Goal: Task Accomplishment & Management: Complete application form

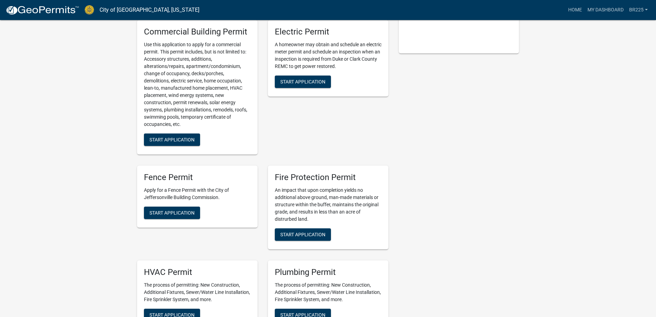
scroll to position [207, 0]
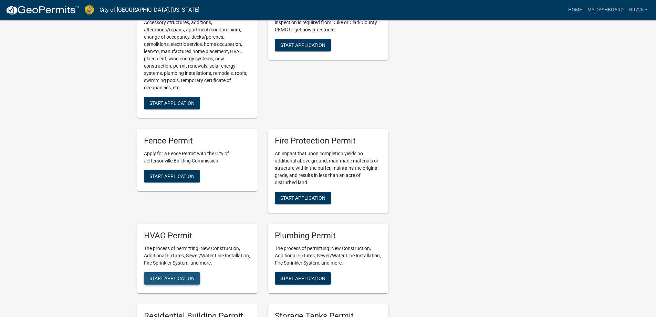
click at [176, 278] on span "Start Application" at bounding box center [172, 278] width 45 height 6
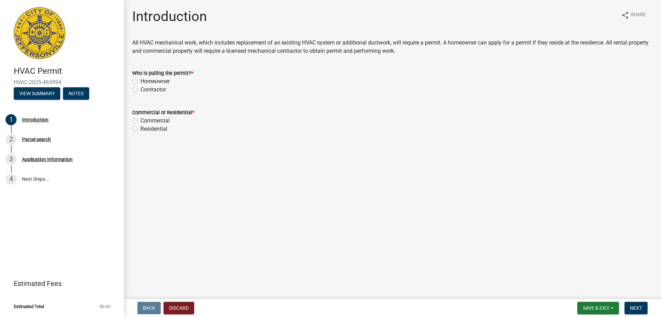
click at [141, 91] on label "Contractor" at bounding box center [153, 89] width 25 height 8
click at [141, 90] on input "Contractor" at bounding box center [143, 87] width 4 height 4
radio input "true"
click at [141, 130] on label "Residential" at bounding box center [154, 129] width 27 height 8
click at [141, 129] on input "Residential" at bounding box center [143, 127] width 4 height 4
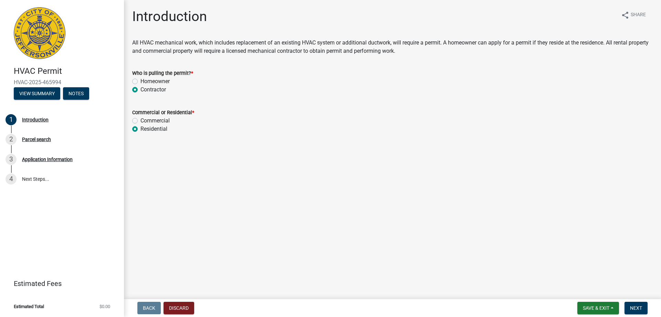
radio input "true"
click at [635, 309] on span "Next" at bounding box center [636, 308] width 12 height 6
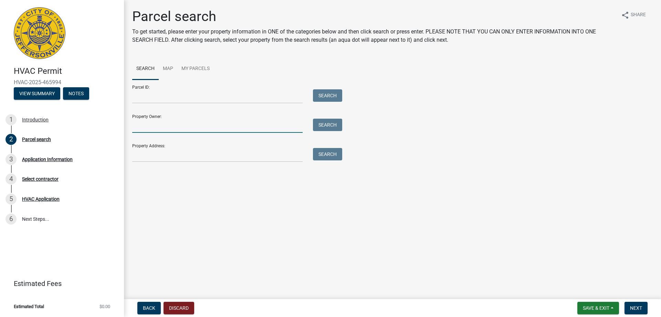
click at [163, 126] on input "Property Owner:" at bounding box center [217, 125] width 171 height 14
click at [158, 126] on input "2917 Chesnut Eagle Ridge" at bounding box center [217, 125] width 171 height 14
type input "2917 Chestnut Eagle Ridge"
click at [323, 126] on button "Search" at bounding box center [327, 124] width 29 height 12
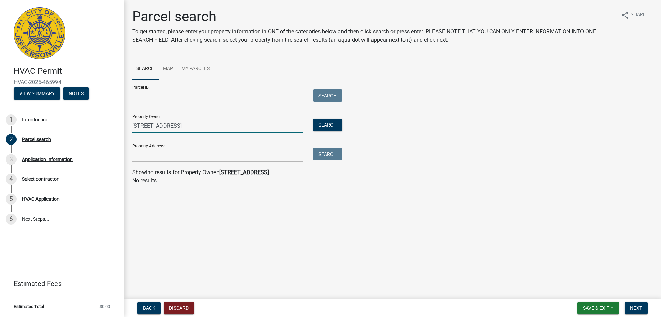
click at [155, 126] on input "2917 Chestnut Eagle Ridge" at bounding box center [217, 125] width 171 height 14
click at [138, 97] on input "Parcel ID:" at bounding box center [217, 96] width 171 height 14
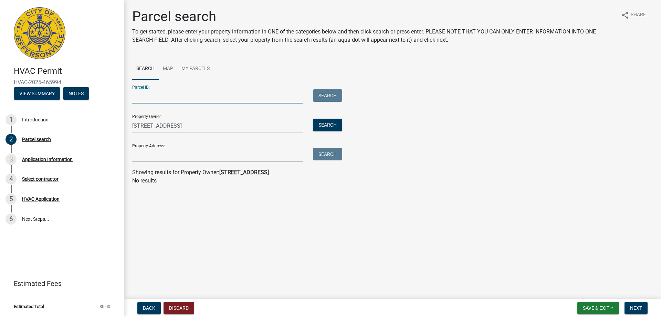
paste input "104202500416000039"
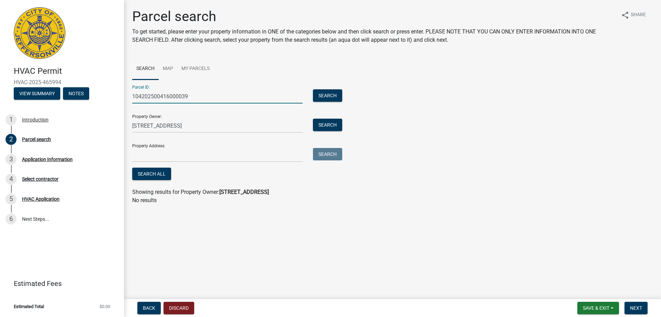
type input "104202500416000039"
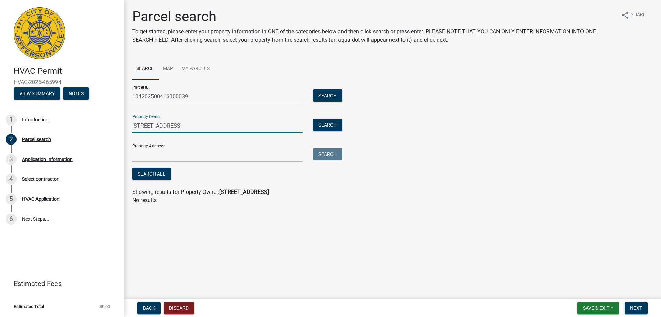
drag, startPoint x: 202, startPoint y: 126, endPoint x: 127, endPoint y: 126, distance: 74.4
click at [127, 126] on div "2917 Chestnut Eagle Ridge" at bounding box center [217, 125] width 181 height 14
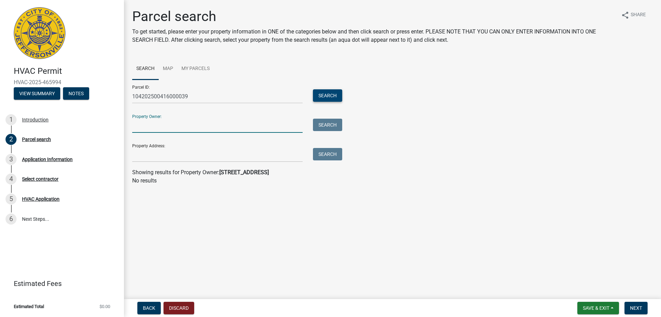
click at [322, 96] on button "Search" at bounding box center [327, 95] width 29 height 12
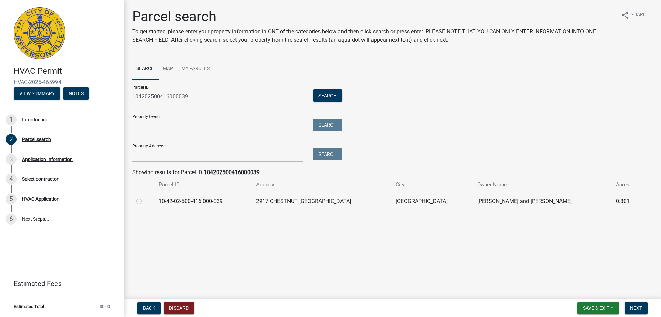
click at [145, 197] on label at bounding box center [145, 197] width 0 height 0
click at [145, 201] on input "radio" at bounding box center [147, 199] width 4 height 4
radio input "true"
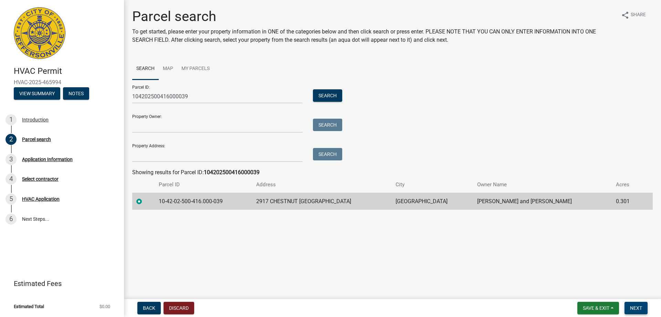
click at [632, 307] on span "Next" at bounding box center [636, 308] width 12 height 6
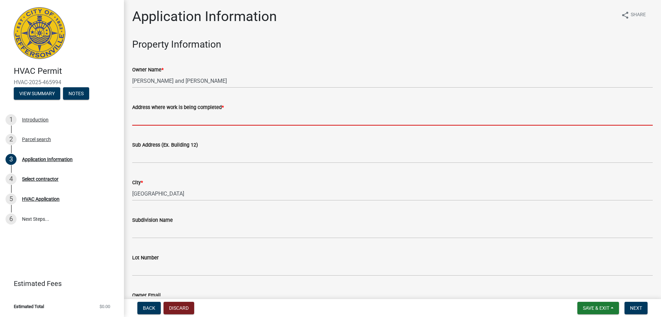
click at [164, 123] on input "Address where work is being completed *" at bounding box center [392, 118] width 521 height 14
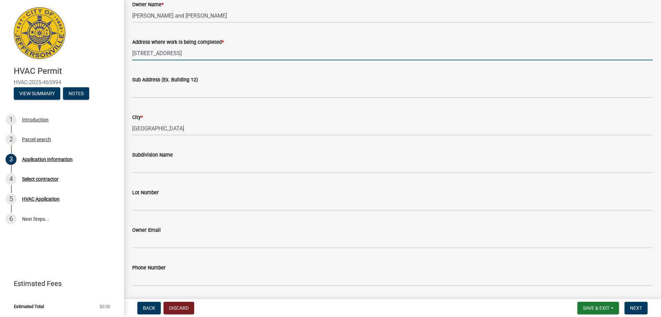
scroll to position [103, 0]
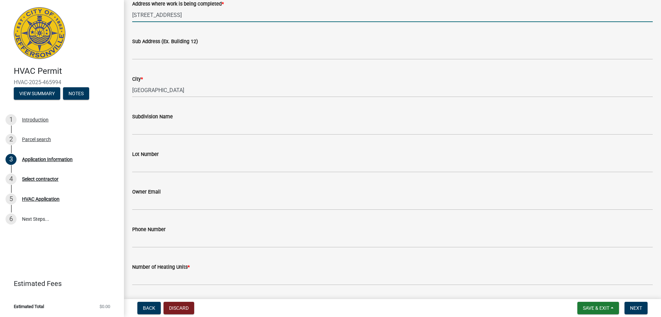
type input "2917 Chestnut Eagle Ridge"
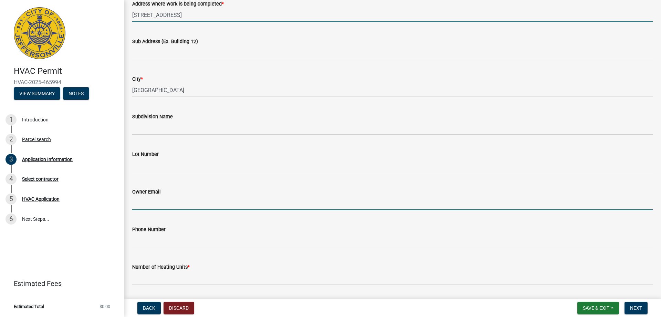
click at [175, 206] on input "Owner Email" at bounding box center [392, 203] width 521 height 14
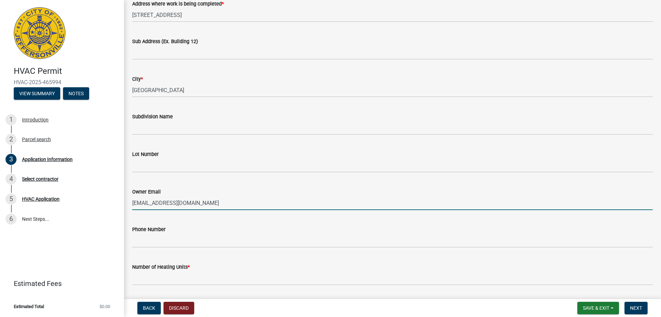
type input "rwbarker184@att.net"
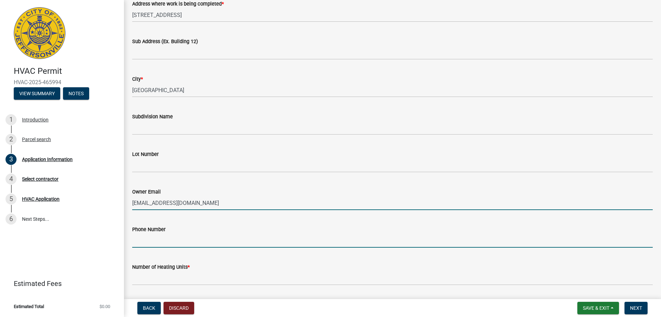
click at [155, 239] on input "Phone Number" at bounding box center [392, 240] width 521 height 14
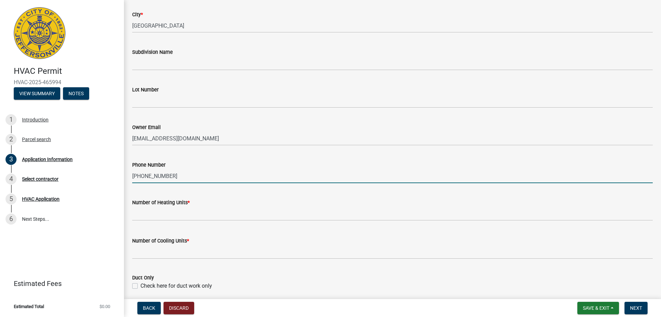
scroll to position [172, 0]
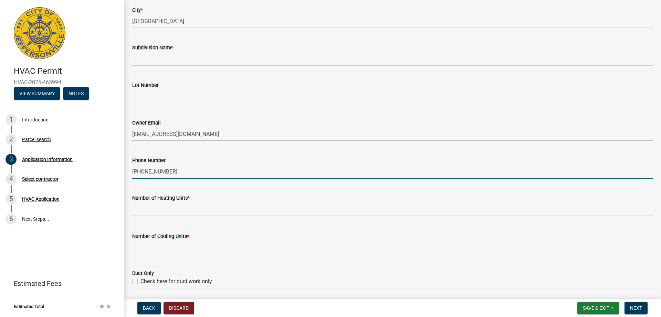
type input "502-541-7487"
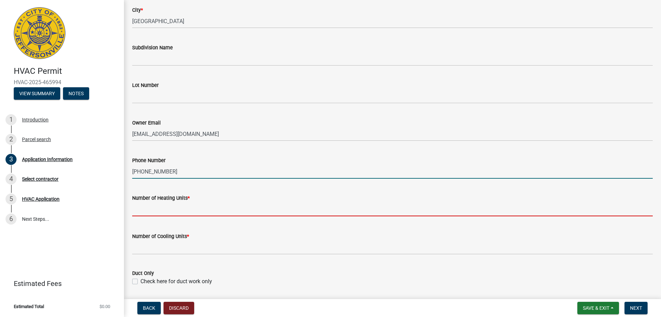
click at [214, 212] on input "text" at bounding box center [392, 209] width 521 height 14
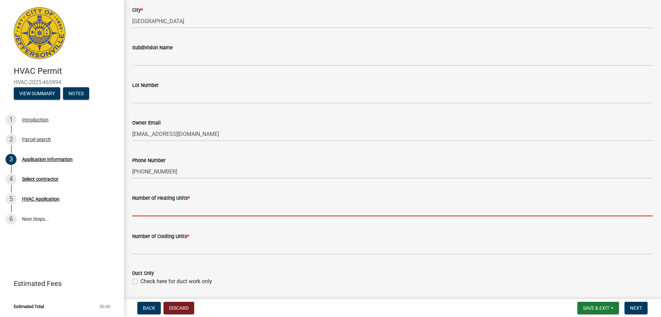
type input "1"
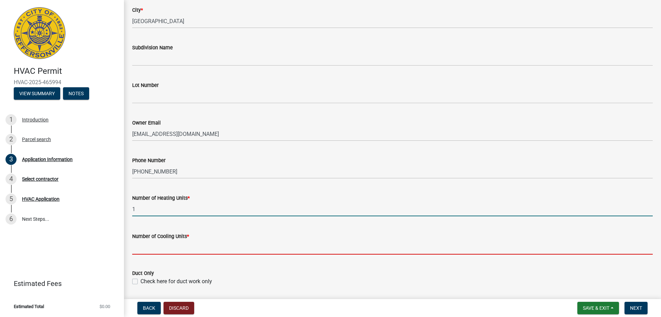
click at [179, 247] on input "text" at bounding box center [392, 247] width 521 height 14
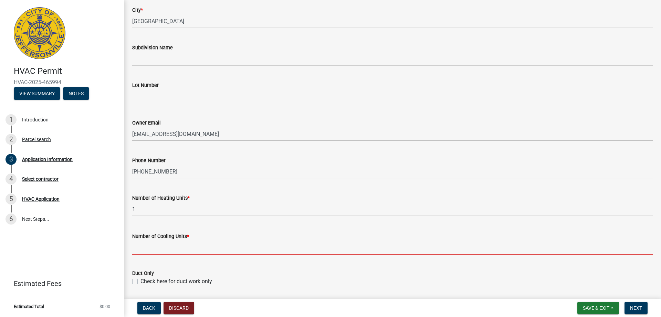
type input "1"
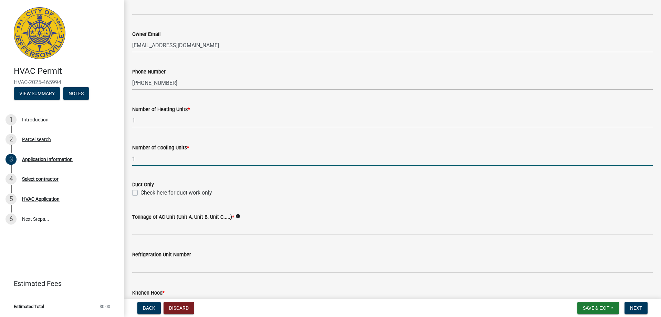
scroll to position [276, 0]
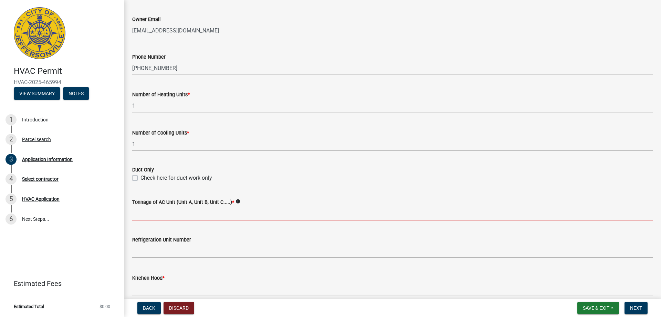
click at [196, 217] on input "Tonnage of AC Unit (Unit A, Unit B, Unit C.....) *" at bounding box center [392, 213] width 521 height 14
type input "3 ton"
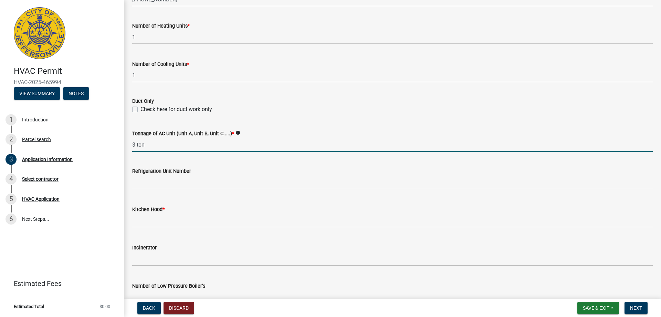
scroll to position [344, 0]
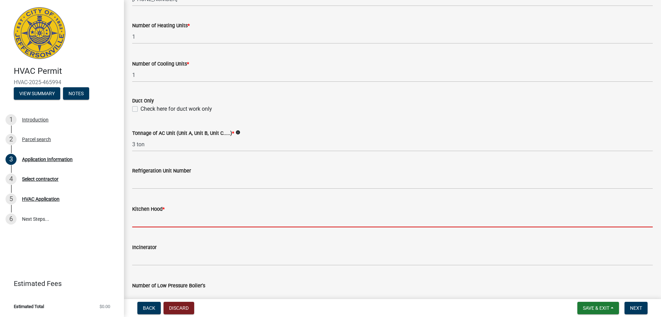
click at [194, 224] on input "text" at bounding box center [392, 220] width 521 height 14
type input "0"
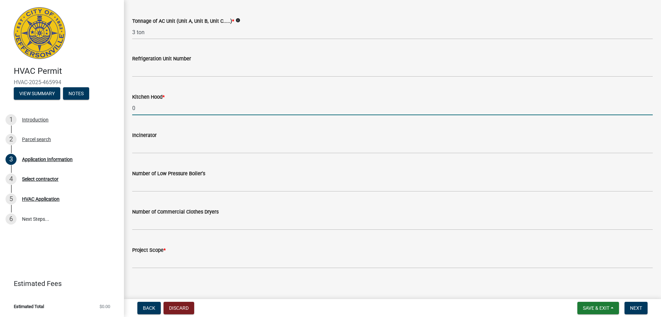
scroll to position [461, 0]
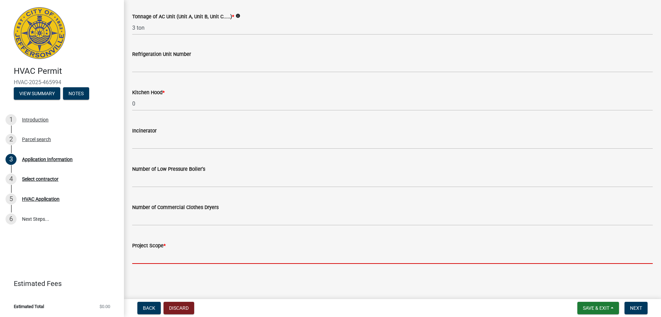
click at [184, 258] on input "Project Scope *" at bounding box center [392, 256] width 521 height 14
type input "replace furnace and ac"
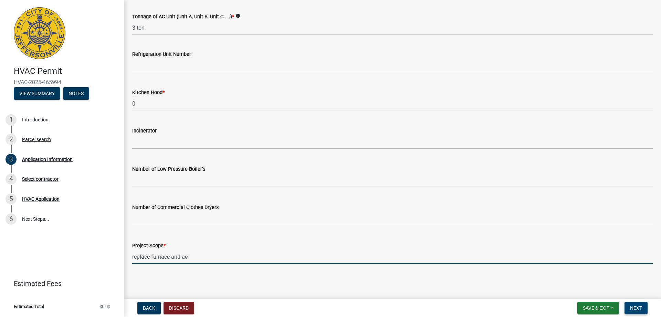
click at [638, 308] on span "Next" at bounding box center [636, 308] width 12 height 6
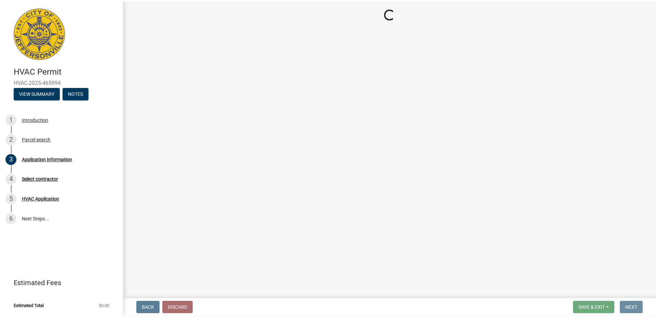
scroll to position [0, 0]
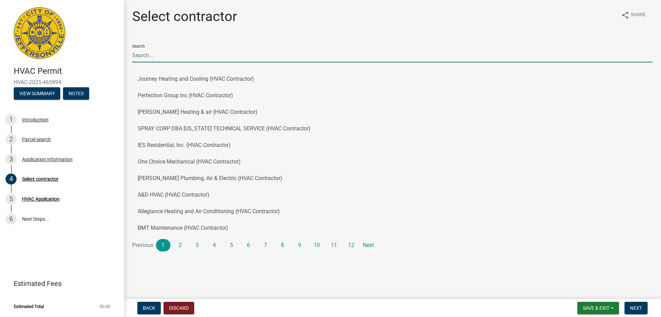
click at [178, 56] on input "Search" at bounding box center [392, 55] width 521 height 14
type input "BJ"
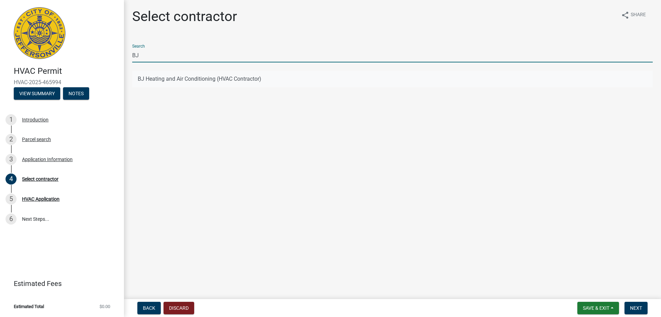
click at [175, 78] on button "BJ Heating and Air Conditioning (HVAC Contractor)" at bounding box center [392, 79] width 521 height 17
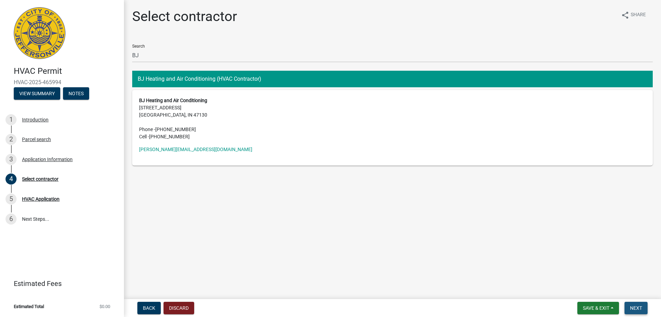
click at [638, 310] on span "Next" at bounding box center [636, 308] width 12 height 6
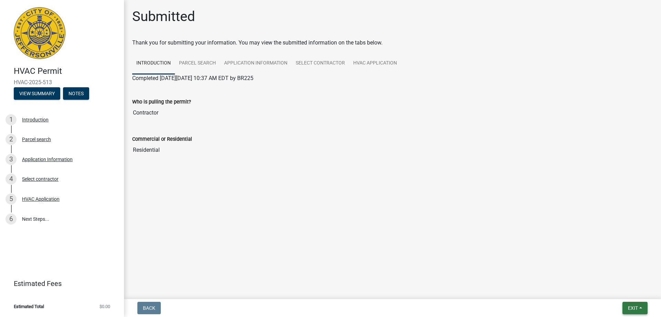
click at [636, 309] on span "Exit" at bounding box center [633, 308] width 10 height 6
click at [612, 291] on button "Save & Exit" at bounding box center [620, 289] width 55 height 17
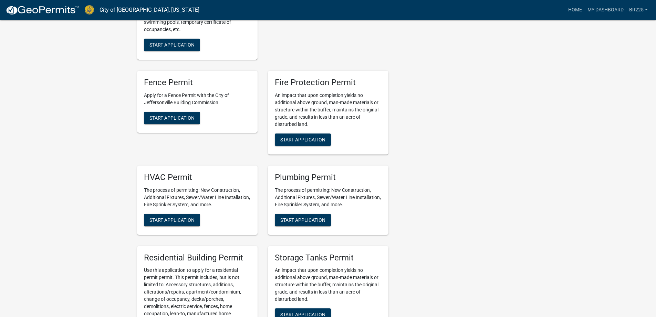
scroll to position [276, 0]
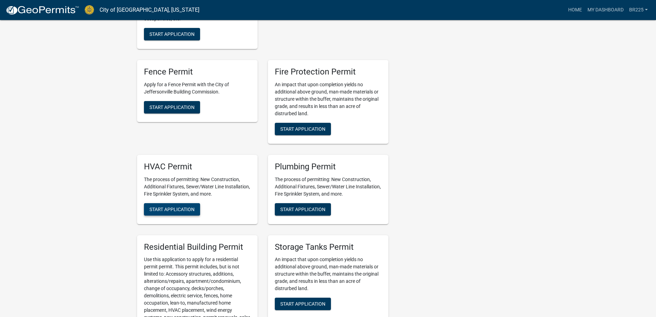
click at [181, 209] on span "Start Application" at bounding box center [172, 209] width 45 height 6
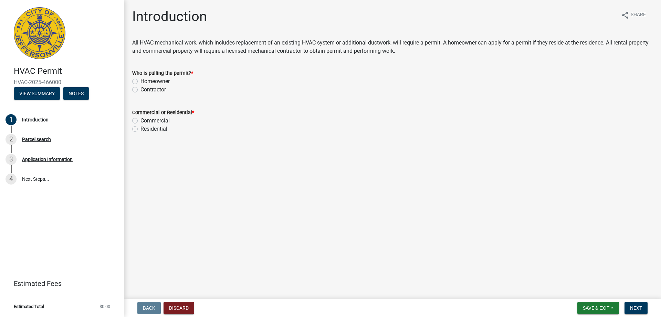
click at [141, 91] on label "Contractor" at bounding box center [153, 89] width 25 height 8
click at [141, 90] on input "Contractor" at bounding box center [143, 87] width 4 height 4
radio input "true"
click at [141, 130] on label "Residential" at bounding box center [154, 129] width 27 height 8
click at [141, 129] on input "Residential" at bounding box center [143, 127] width 4 height 4
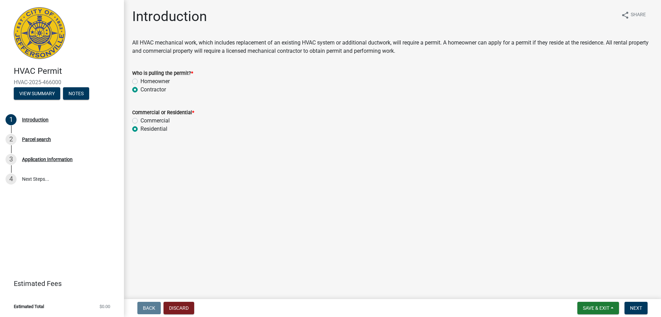
radio input "true"
click at [634, 307] on span "Next" at bounding box center [636, 308] width 12 height 6
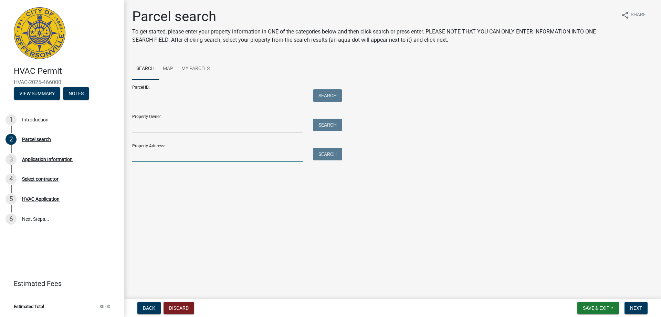
click at [133, 158] on input "Property Address:" at bounding box center [217, 155] width 171 height 14
type input "3002 Charlestown Pike"
click at [327, 155] on button "Search" at bounding box center [327, 154] width 29 height 12
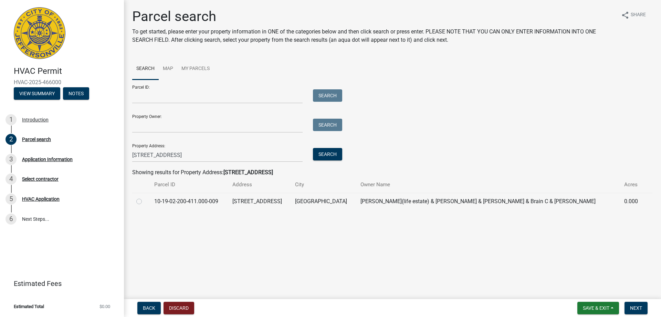
click at [145, 197] on label at bounding box center [145, 197] width 0 height 0
click at [145, 202] on input "radio" at bounding box center [147, 199] width 4 height 4
radio input "true"
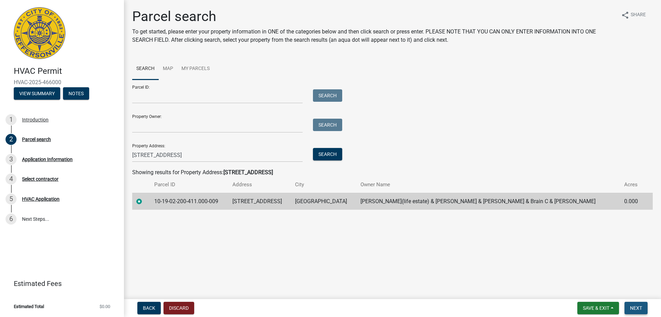
click at [639, 308] on span "Next" at bounding box center [636, 308] width 12 height 6
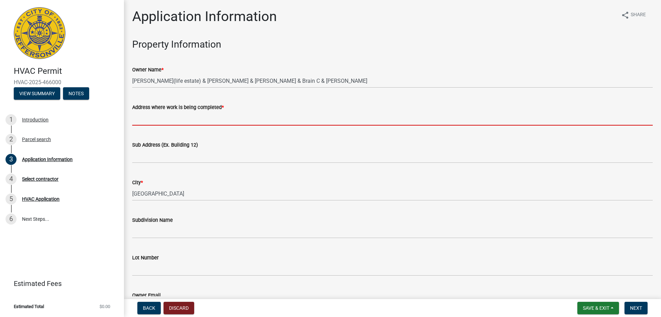
click at [151, 116] on input "Address where work is being completed *" at bounding box center [392, 118] width 521 height 14
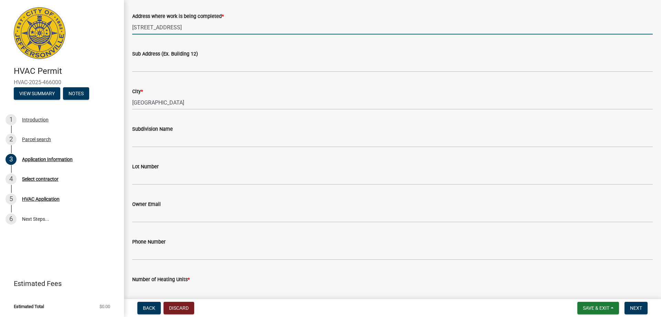
scroll to position [103, 0]
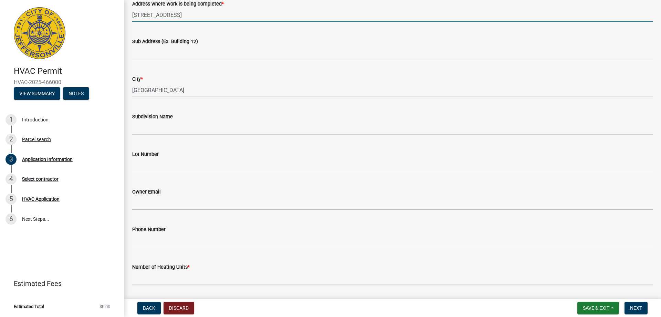
type input "3002 Charlestown Pike"
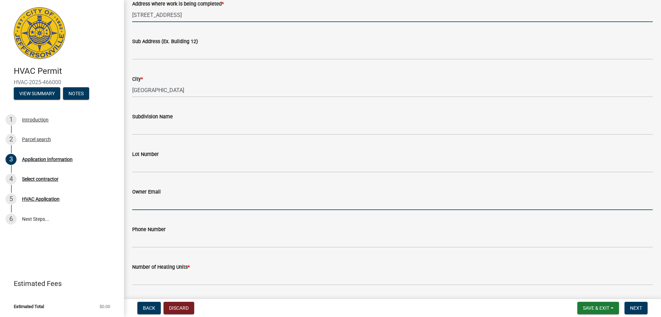
click at [179, 202] on input "Owner Email" at bounding box center [392, 203] width 521 height 14
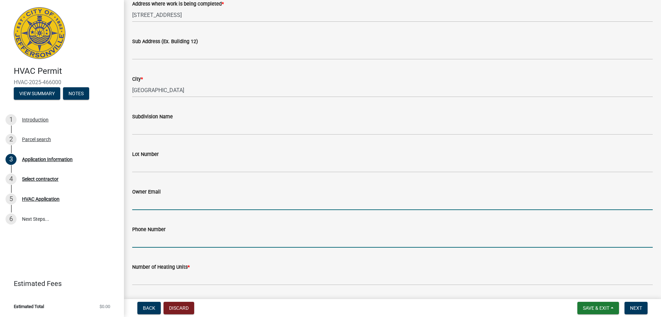
click at [145, 246] on input "Phone Number" at bounding box center [392, 240] width 521 height 14
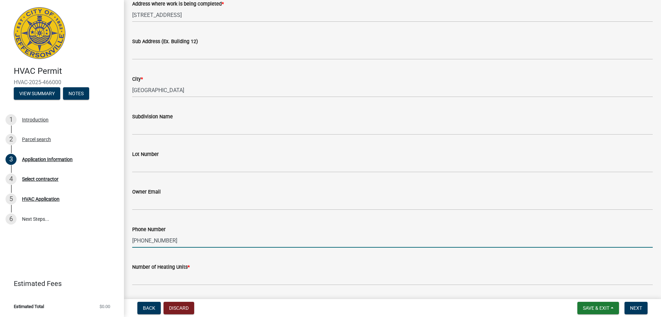
scroll to position [207, 0]
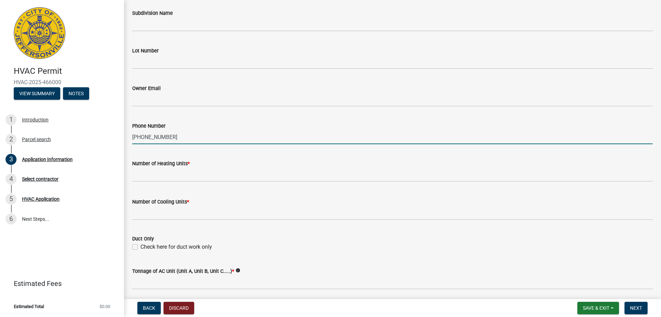
type input "812-896-5900"
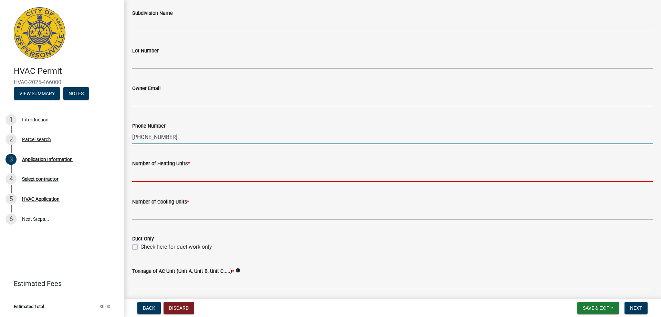
click at [157, 177] on input "text" at bounding box center [392, 174] width 521 height 14
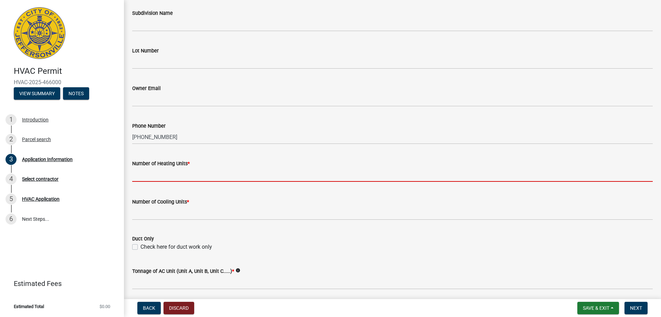
type input "1"
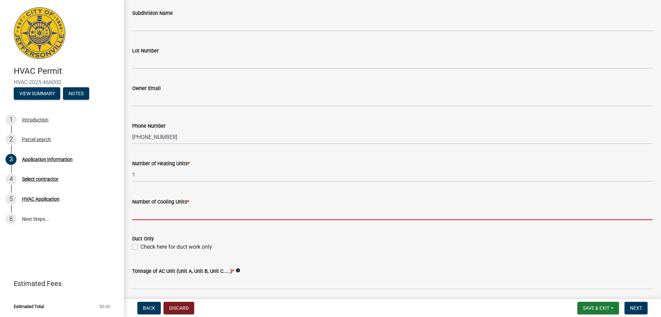
click at [157, 216] on input "text" at bounding box center [392, 213] width 521 height 14
type input "1"
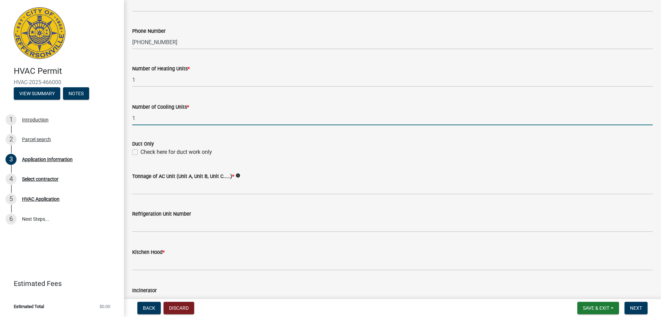
scroll to position [310, 0]
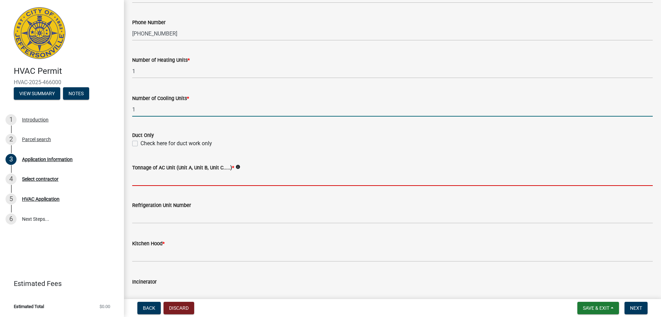
click at [189, 178] on input "Tonnage of AC Unit (Unit A, Unit B, Unit C.....) *" at bounding box center [392, 179] width 521 height 14
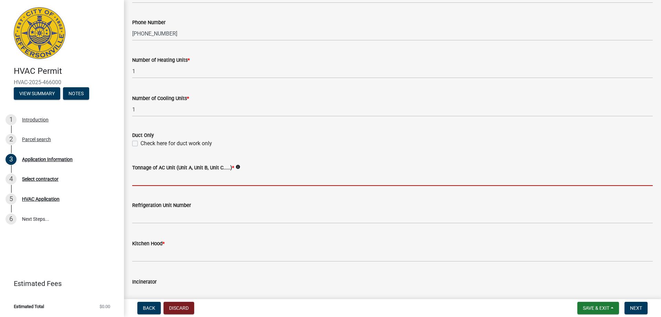
type input "2 1/2 ton"
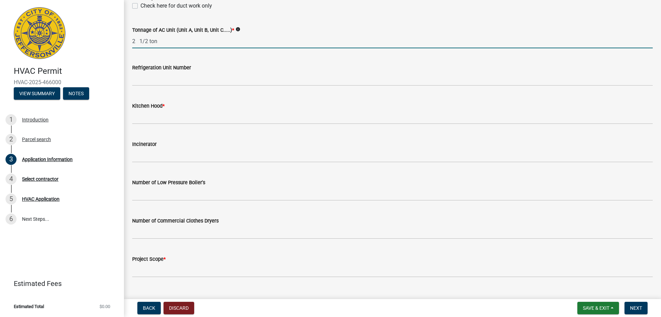
scroll to position [448, 0]
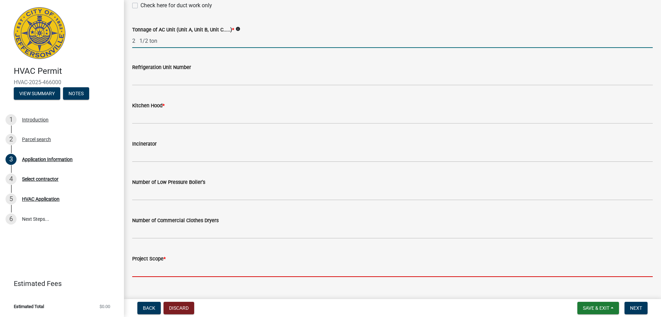
click at [186, 271] on input "Project Scope *" at bounding box center [392, 269] width 521 height 14
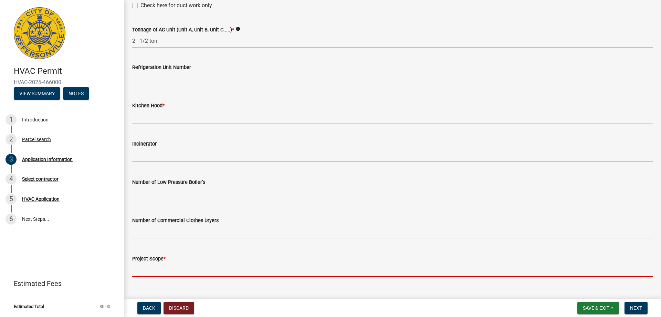
type input "replace furnace and ac"
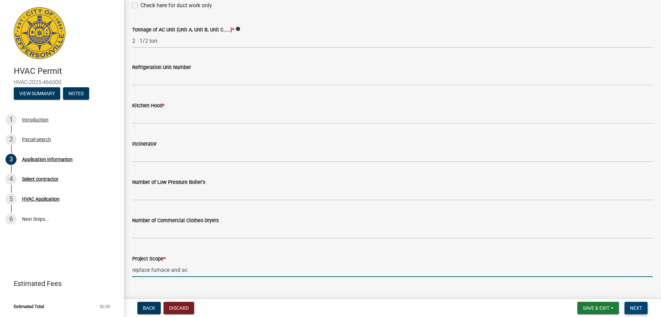
click at [640, 309] on span "Next" at bounding box center [636, 308] width 12 height 6
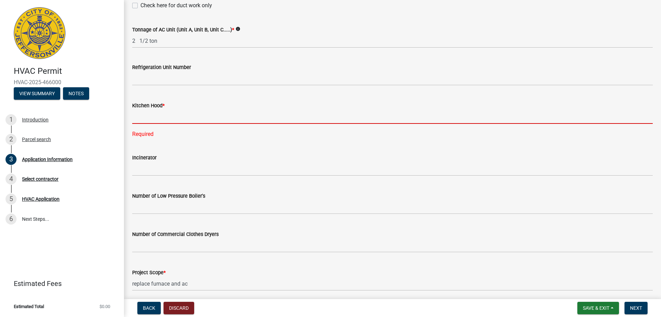
click at [158, 122] on input "text" at bounding box center [392, 117] width 521 height 14
type input "0"
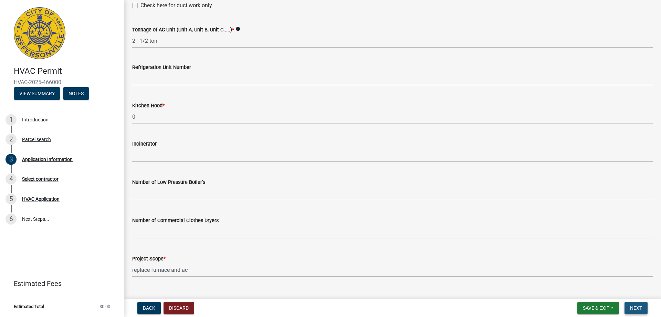
click at [635, 309] on span "Next" at bounding box center [636, 308] width 12 height 6
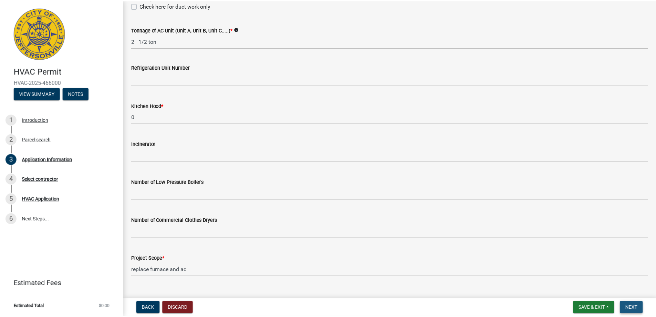
scroll to position [0, 0]
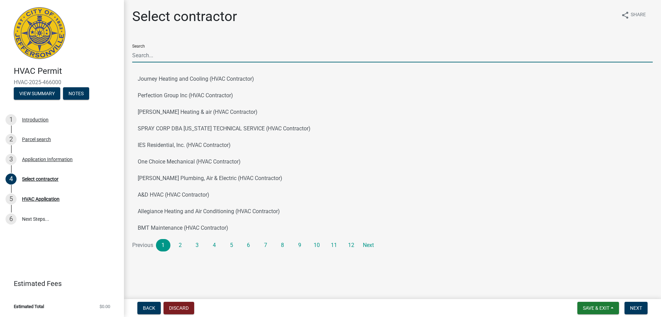
click at [155, 59] on input "Search" at bounding box center [392, 55] width 521 height 14
type input "BJ"
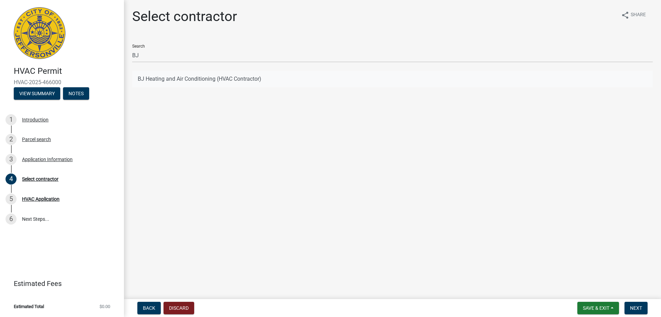
click at [174, 79] on button "BJ Heating and Air Conditioning (HVAC Contractor)" at bounding box center [392, 79] width 521 height 17
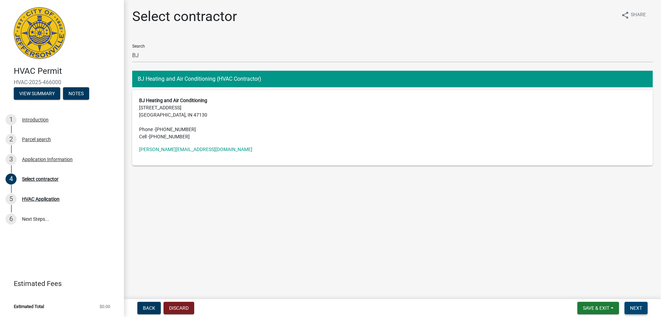
click at [639, 308] on span "Next" at bounding box center [636, 308] width 12 height 6
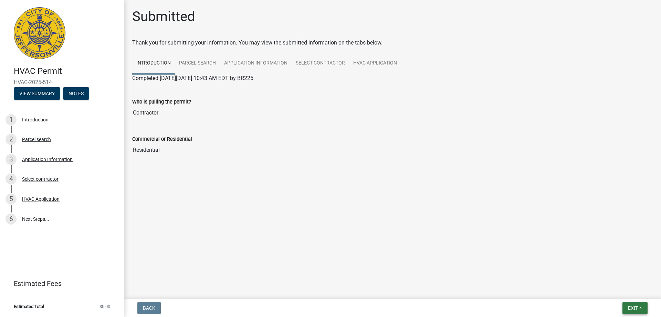
click at [639, 308] on button "Exit" at bounding box center [635, 307] width 25 height 12
click at [614, 291] on button "Save & Exit" at bounding box center [620, 289] width 55 height 17
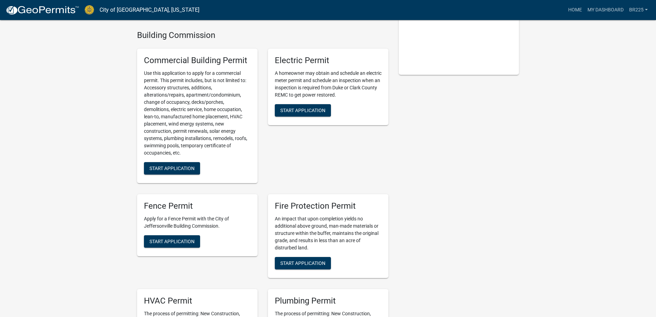
scroll to position [207, 0]
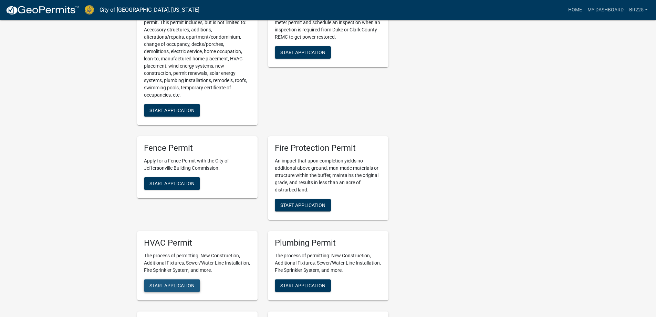
click at [184, 282] on span "Start Application" at bounding box center [172, 285] width 45 height 6
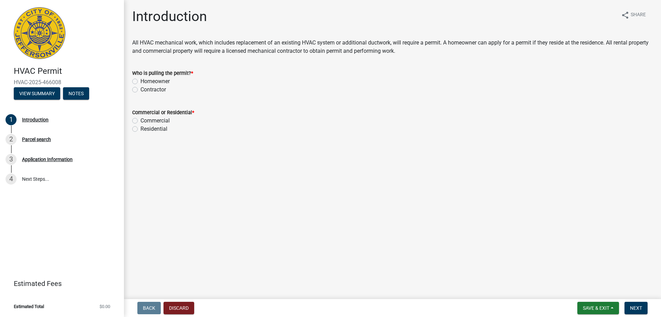
click at [141, 89] on label "Contractor" at bounding box center [153, 89] width 25 height 8
click at [141, 89] on input "Contractor" at bounding box center [143, 87] width 4 height 4
radio input "true"
click at [141, 128] on label "Residential" at bounding box center [154, 129] width 27 height 8
click at [141, 128] on input "Residential" at bounding box center [143, 127] width 4 height 4
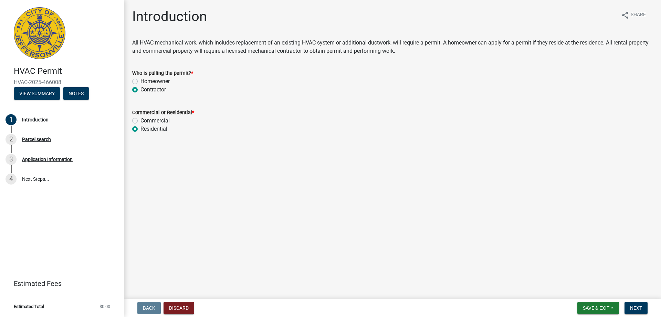
radio input "true"
click at [638, 305] on span "Next" at bounding box center [636, 308] width 12 height 6
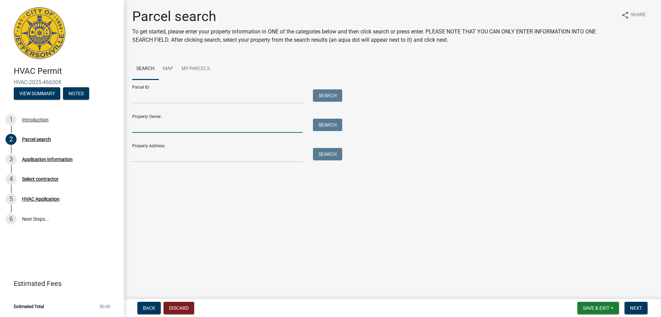
click at [190, 128] on input "Property Owner:" at bounding box center [217, 125] width 171 height 14
click at [146, 157] on input "Property Address:" at bounding box center [217, 155] width 171 height 14
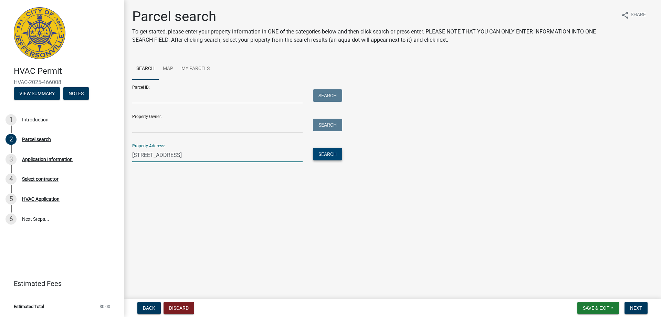
click at [324, 157] on button "Search" at bounding box center [327, 154] width 29 height 12
drag, startPoint x: 188, startPoint y: 156, endPoint x: 175, endPoint y: 154, distance: 12.6
click at [175, 154] on input "1800 Dutch Lane #40" at bounding box center [217, 155] width 171 height 14
type input "1800 Dutch Lane"
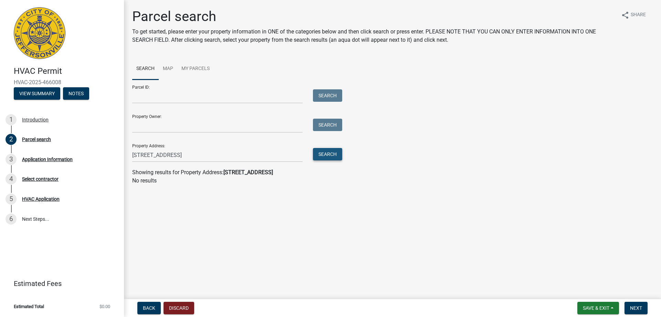
click at [319, 156] on button "Search" at bounding box center [327, 154] width 29 height 12
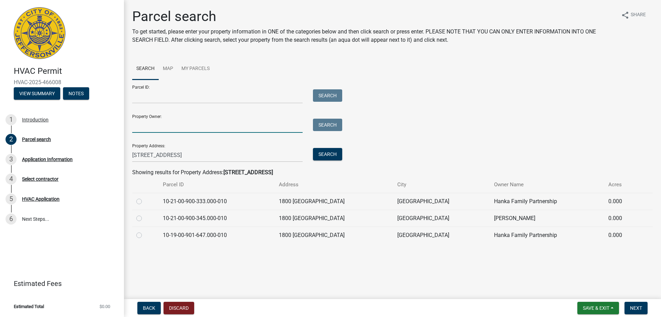
click at [170, 127] on input "Property Owner:" at bounding box center [217, 125] width 171 height 14
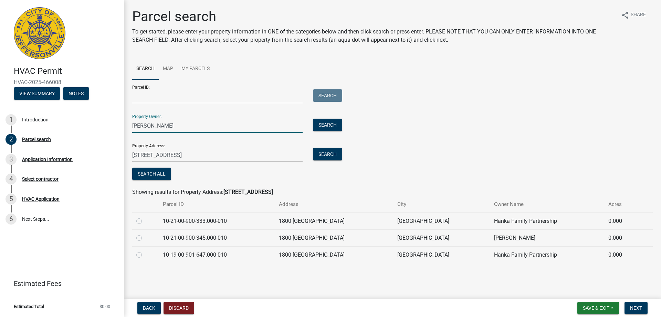
type input "Jamison Barnhart"
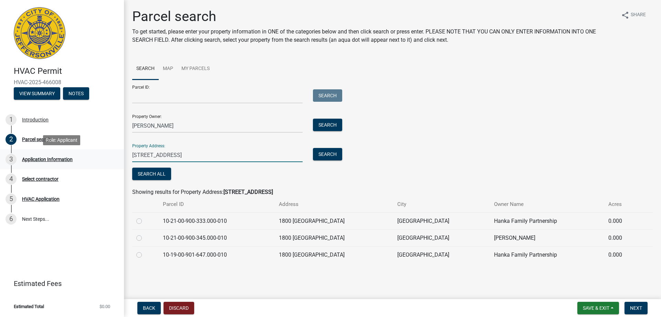
drag, startPoint x: 176, startPoint y: 156, endPoint x: 116, endPoint y: 151, distance: 59.8
click at [116, 151] on div "HVAC Permit HVAC-2025-466008 View Summary Notes 1 Introduction 2 Parcel search …" at bounding box center [330, 158] width 661 height 317
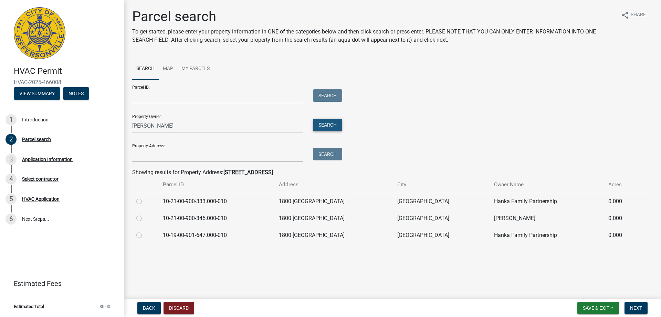
click at [331, 126] on button "Search" at bounding box center [327, 124] width 29 height 12
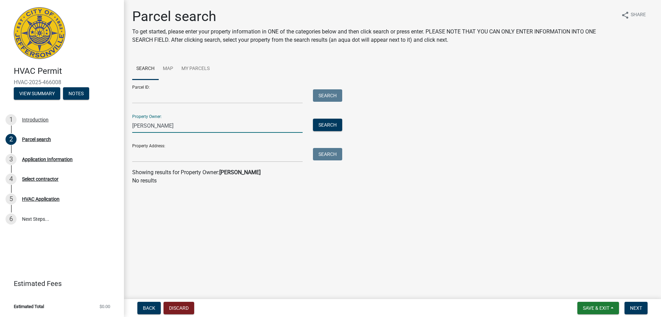
drag, startPoint x: 186, startPoint y: 126, endPoint x: 127, endPoint y: 125, distance: 58.9
click at [127, 125] on div "Jamison Barnhart" at bounding box center [217, 125] width 181 height 14
click at [142, 158] on input "Property Address:" at bounding box center [217, 155] width 171 height 14
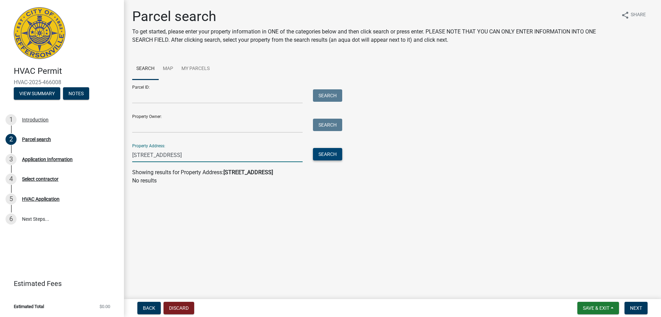
click at [331, 157] on button "Search" at bounding box center [327, 154] width 29 height 12
click at [132, 156] on input "40 Jefferson Court" at bounding box center [217, 155] width 171 height 14
type input "#40 Jefferson Court"
drag, startPoint x: 188, startPoint y: 156, endPoint x: 131, endPoint y: 151, distance: 58.2
click at [131, 151] on div "#40 Jefferson Court" at bounding box center [217, 155] width 181 height 14
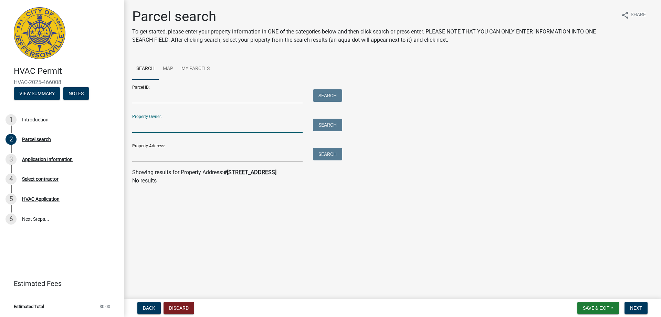
click at [158, 128] on input "Property Owner:" at bounding box center [217, 125] width 171 height 14
type input "Jamison Barnhart"
click at [324, 128] on button "Search" at bounding box center [327, 124] width 29 height 12
drag, startPoint x: 179, startPoint y: 127, endPoint x: 107, endPoint y: 117, distance: 72.4
click at [107, 117] on div "HVAC Permit HVAC-2025-466008 View Summary Notes 1 Introduction 2 Parcel search …" at bounding box center [330, 158] width 661 height 317
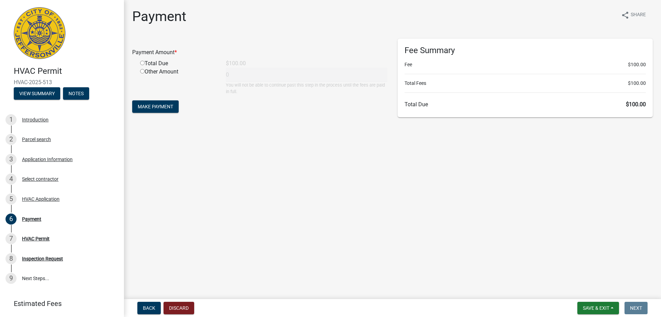
click at [143, 63] on input "radio" at bounding box center [142, 63] width 4 height 4
radio input "true"
type input "100"
click at [152, 105] on span "Make Payment" at bounding box center [155, 107] width 35 height 6
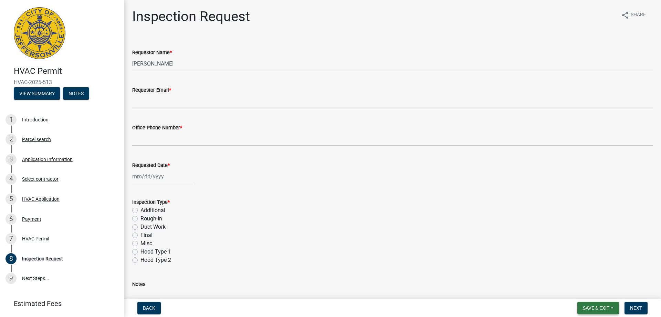
click at [608, 309] on span "Save & Exit" at bounding box center [596, 308] width 27 height 6
click at [594, 292] on button "Save & Exit" at bounding box center [591, 289] width 55 height 17
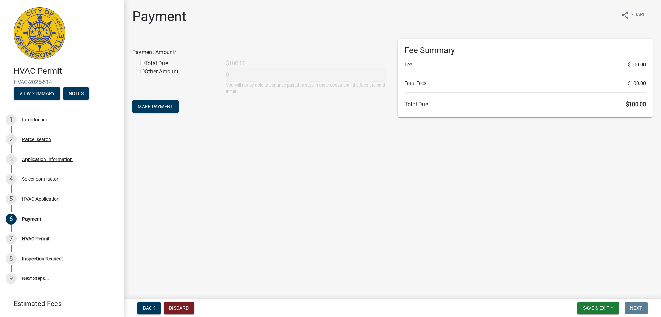
click at [143, 72] on input "radio" at bounding box center [142, 71] width 4 height 4
radio input "true"
click at [143, 71] on input "radio" at bounding box center [142, 71] width 4 height 4
click at [143, 62] on input "radio" at bounding box center [142, 63] width 4 height 4
radio input "true"
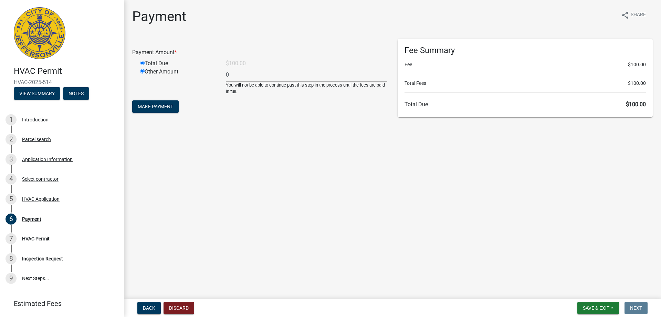
radio input "false"
type input "100"
click at [155, 109] on span "Make Payment" at bounding box center [155, 107] width 35 height 6
